Goal: Task Accomplishment & Management: Manage account settings

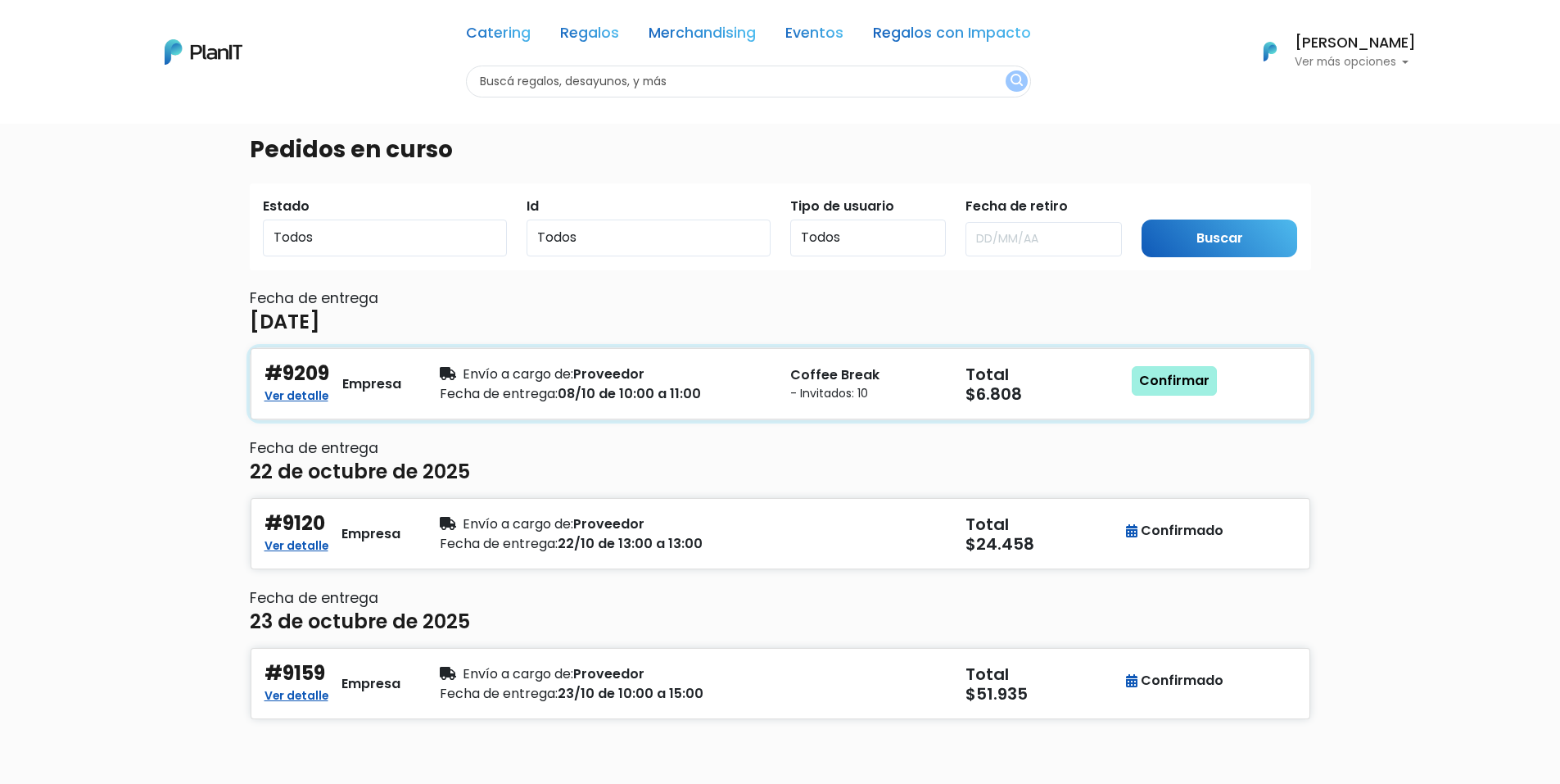
click at [1174, 380] on link "Confirmar" at bounding box center [1174, 380] width 86 height 30
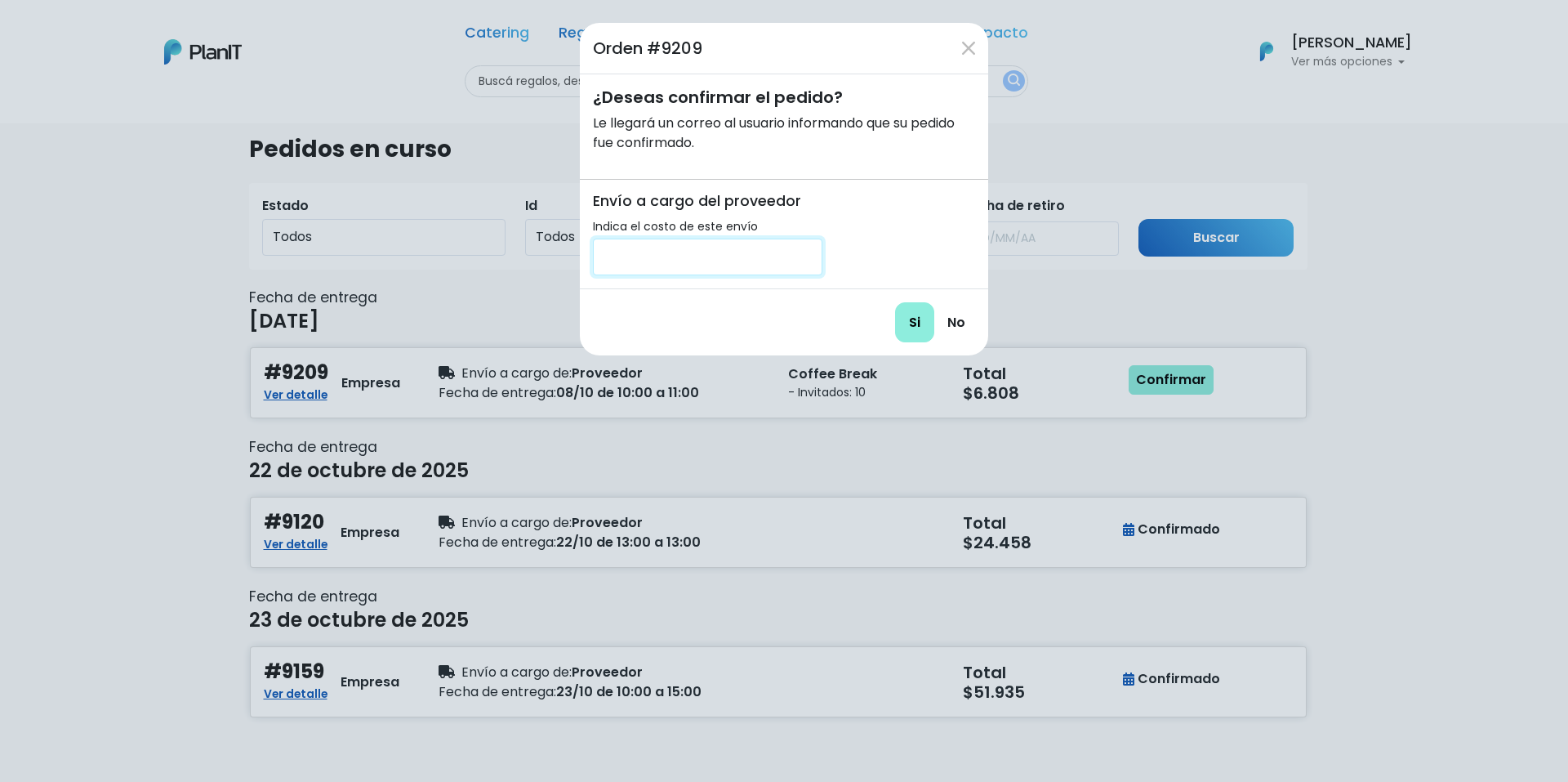
click at [678, 256] on input "number" at bounding box center [707, 257] width 229 height 36
type input "200"
click at [915, 316] on input "Si" at bounding box center [915, 322] width 39 height 40
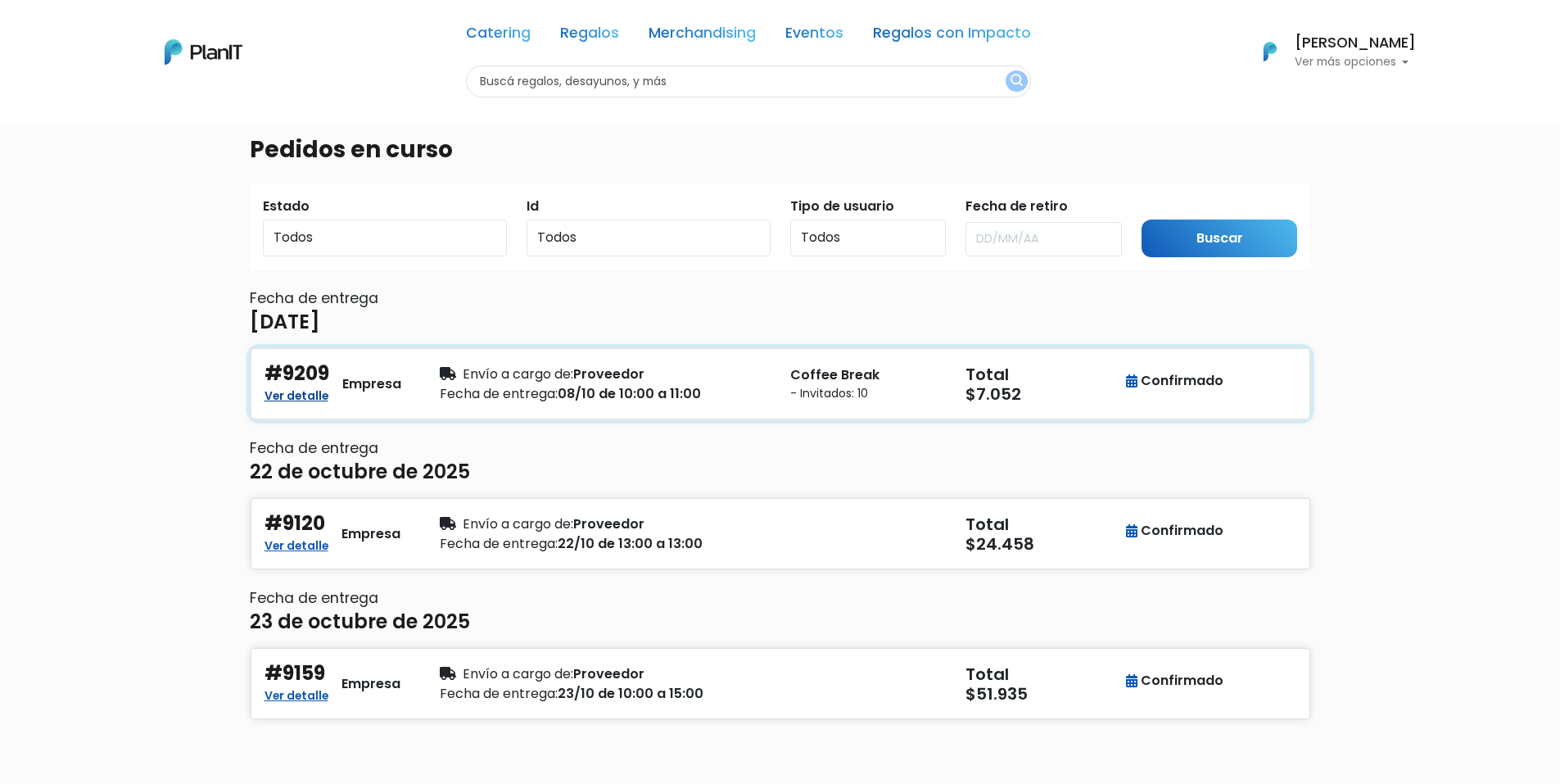
click at [273, 393] on link "Ver detalle" at bounding box center [296, 393] width 64 height 19
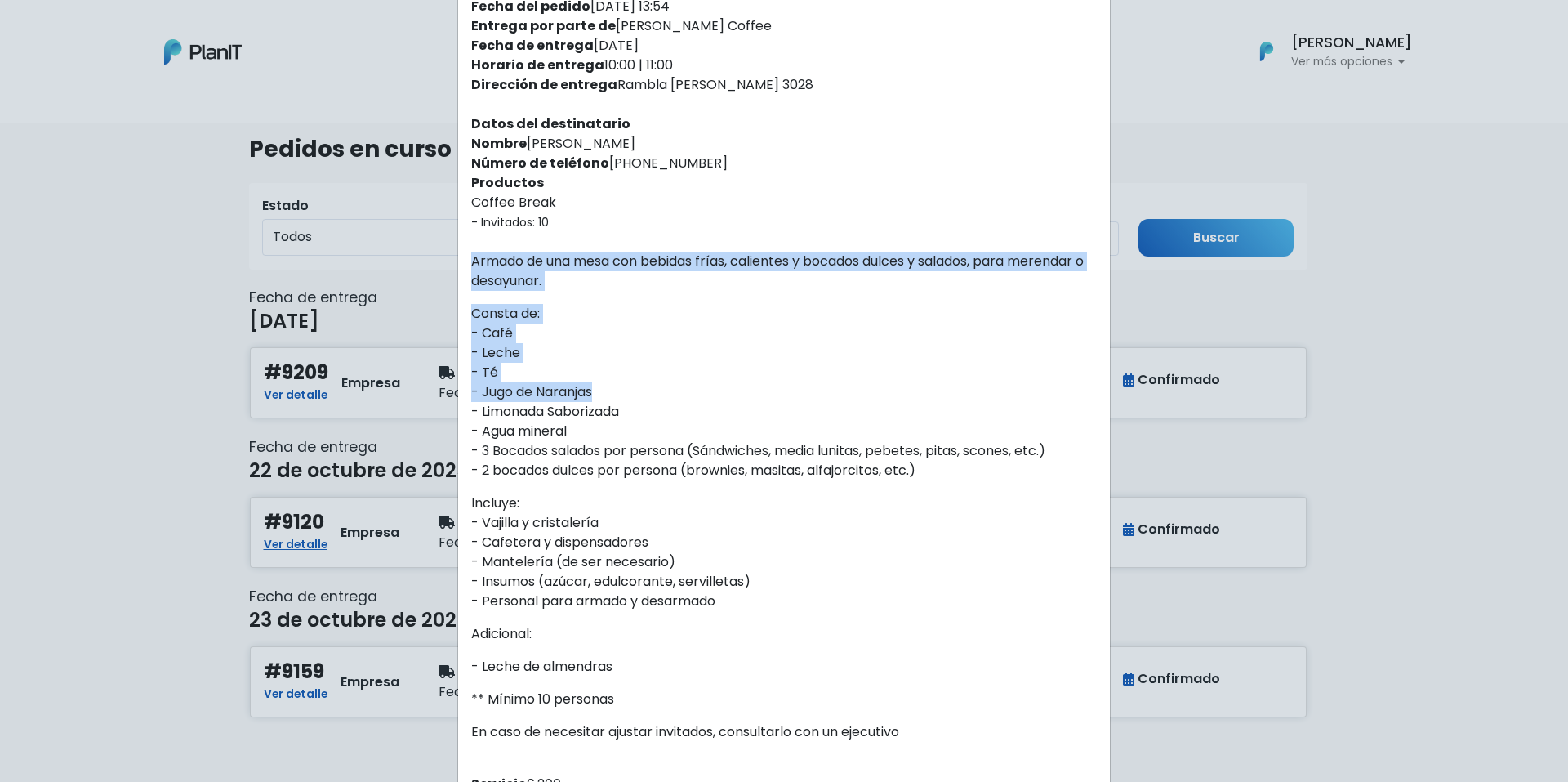
scroll to position [163, 0]
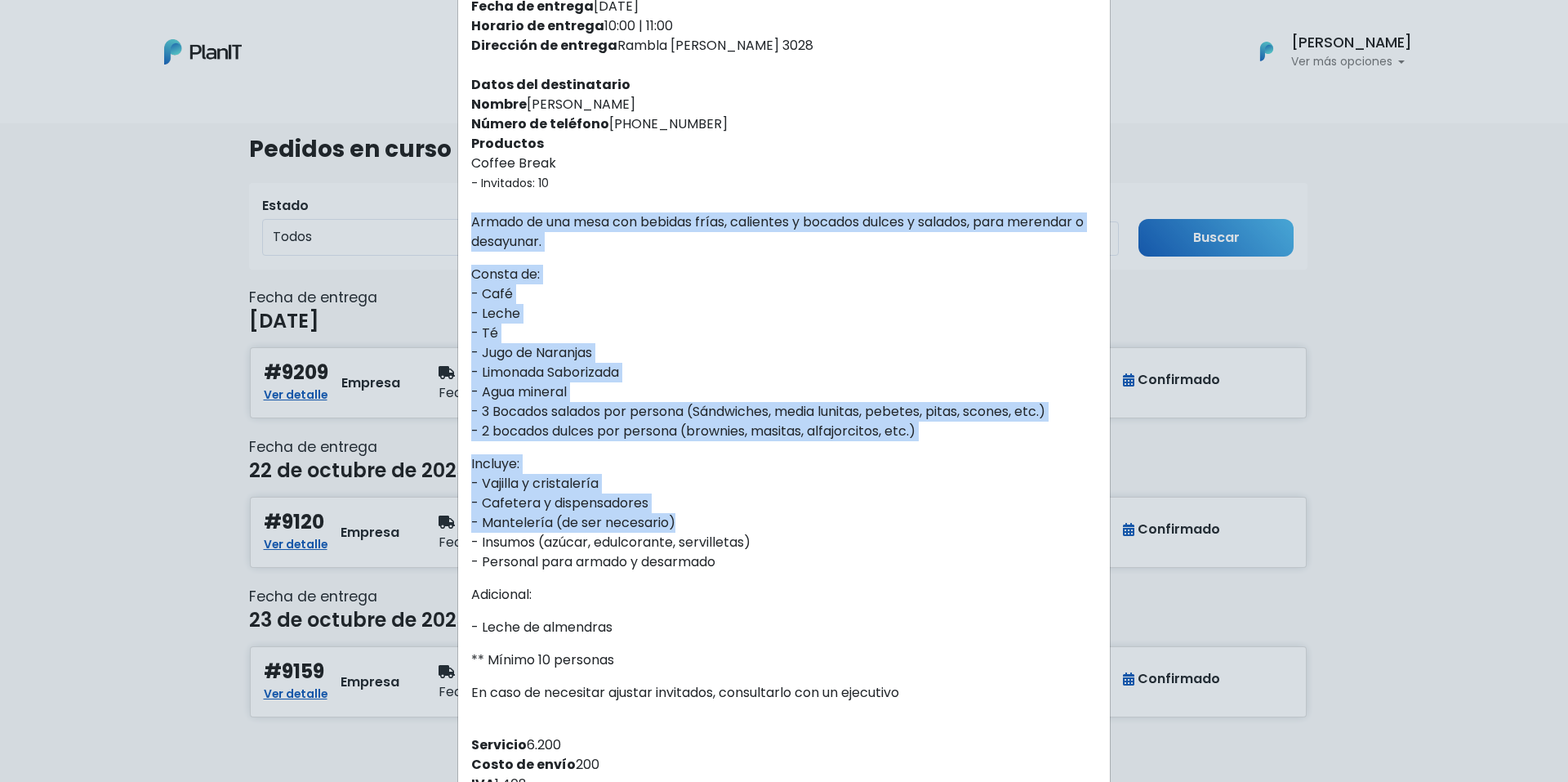
drag, startPoint x: 468, startPoint y: 297, endPoint x: 728, endPoint y: 522, distance: 343.8
click at [728, 522] on div "Recibiste un nuevo pedido de: Autolider Uruguay SA . Fecha del pedido [DATE] 13…" at bounding box center [783, 447] width 652 height 1072
click at [592, 401] on p "Consta de: - Café - Leche - Té - Jugo de Naranjas - Limonada Saborizada - Agua …" at bounding box center [784, 353] width 626 height 177
click at [595, 394] on p "Consta de: - Café - Leche - Té - Jugo de Naranjas - Limonada Saborizada - Agua …" at bounding box center [784, 353] width 626 height 177
click at [565, 349] on p "Consta de: - Café - Leche - Té - Jugo de Naranjas - Limonada Saborizada - Agua …" at bounding box center [784, 353] width 626 height 177
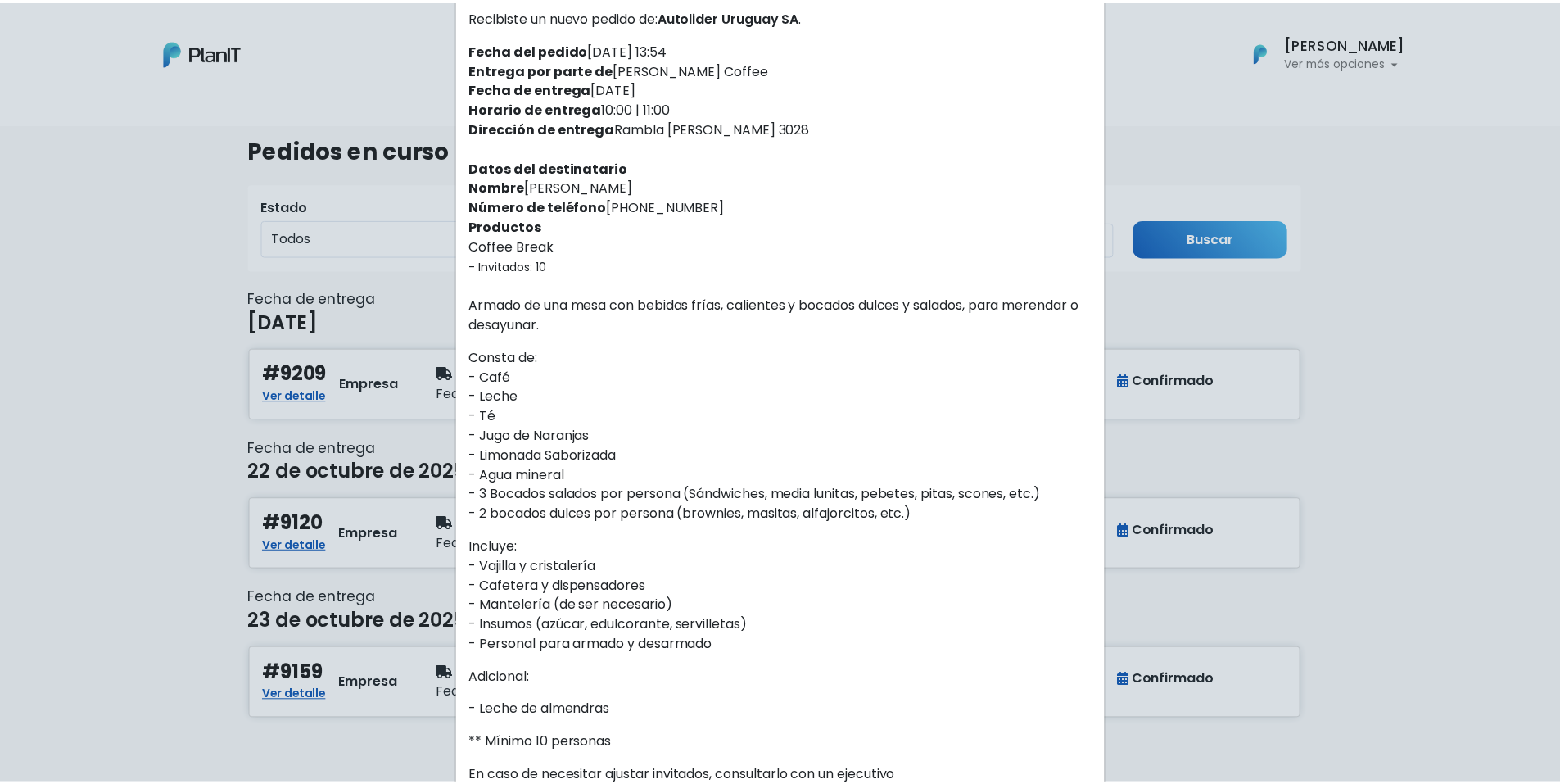
scroll to position [0, 0]
